Goal: Information Seeking & Learning: Find contact information

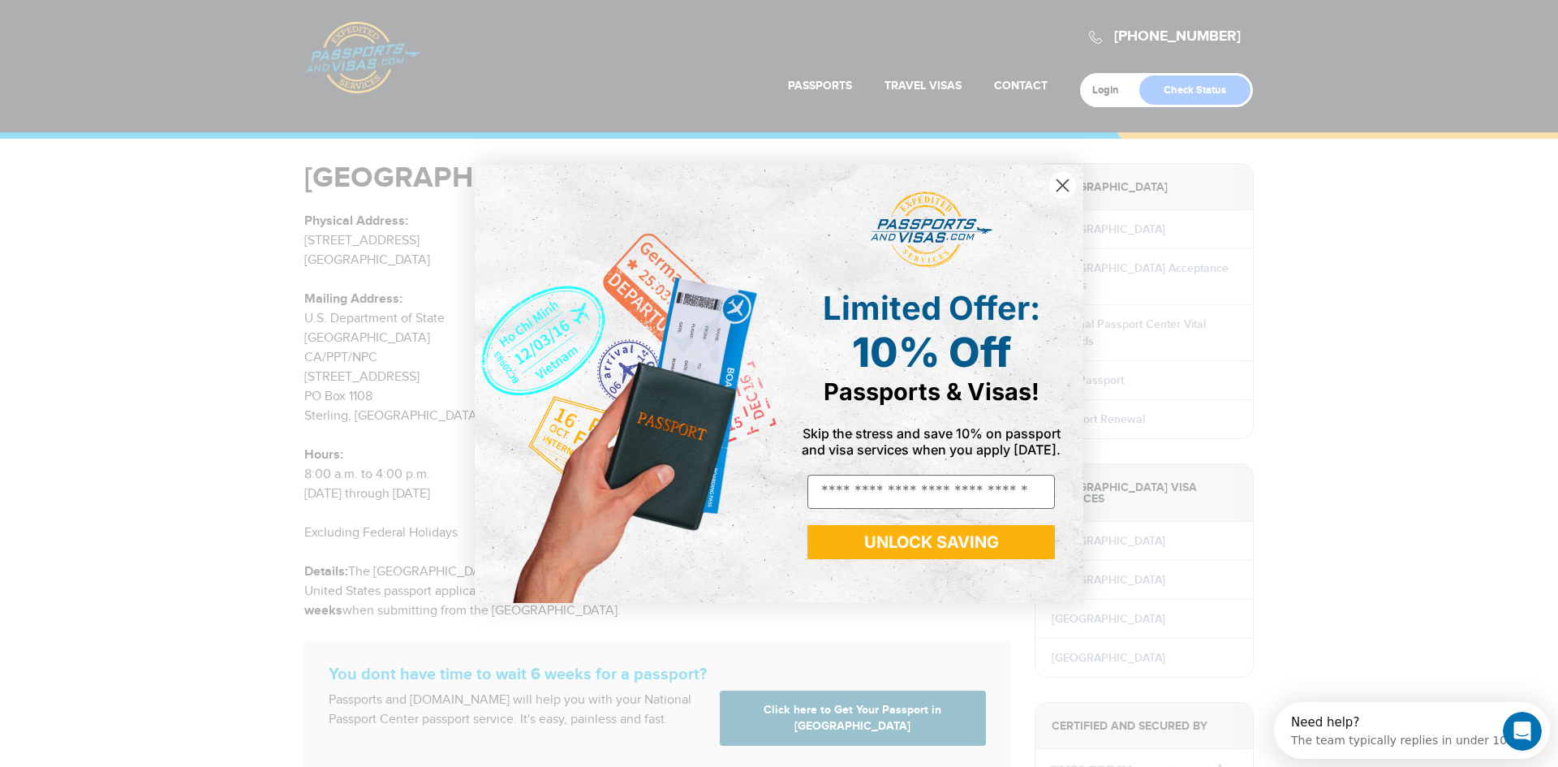
click at [1058, 182] on circle "Close dialog" at bounding box center [1062, 184] width 27 height 27
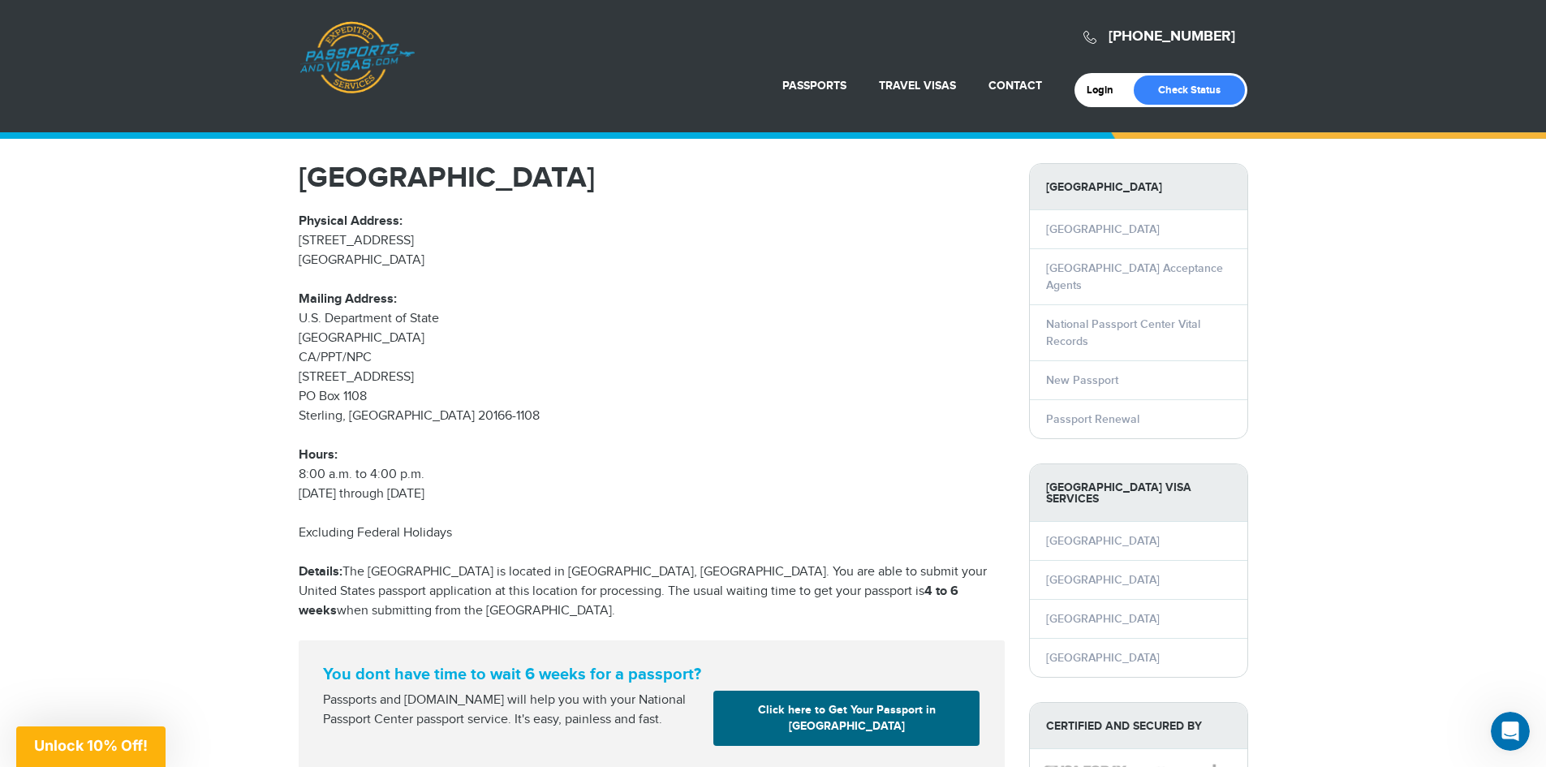
drag, startPoint x: 287, startPoint y: 325, endPoint x: 300, endPoint y: 318, distance: 14.5
click at [300, 318] on div "[GEOGRAPHIC_DATA] Physical Address: [STREET_ADDRESS] Mailing Address: U.S. Depa…" at bounding box center [651, 466] width 730 height 607
click at [286, 295] on div "[GEOGRAPHIC_DATA] Physical Address: [STREET_ADDRESS] Mailing Address: U.S. Depa…" at bounding box center [651, 466] width 730 height 607
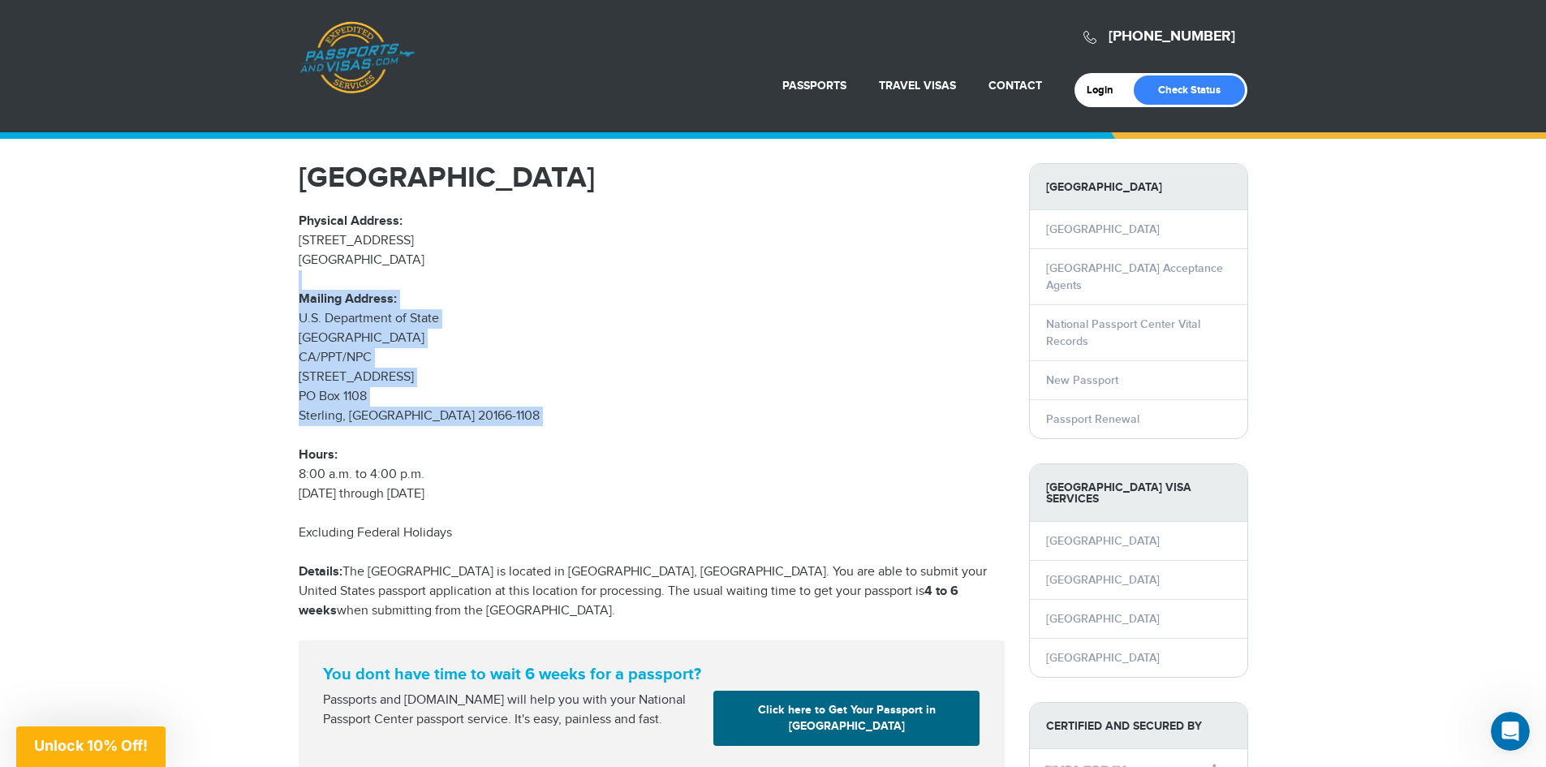
drag, startPoint x: 270, startPoint y: 287, endPoint x: 458, endPoint y: 421, distance: 230.4
copy p "Mailing Address: U.S. Department of [GEOGRAPHIC_DATA] CA/PPT/NPC 44132 Mercure …"
